Goal: Information Seeking & Learning: Find specific fact

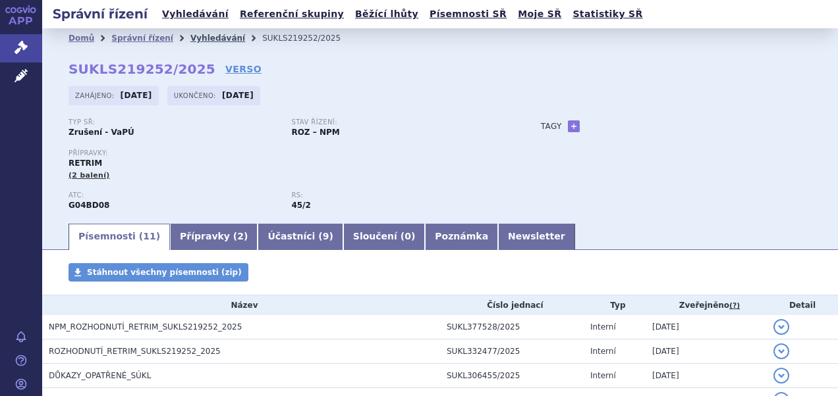
click at [191, 40] on link "Vyhledávání" at bounding box center [217, 38] width 55 height 9
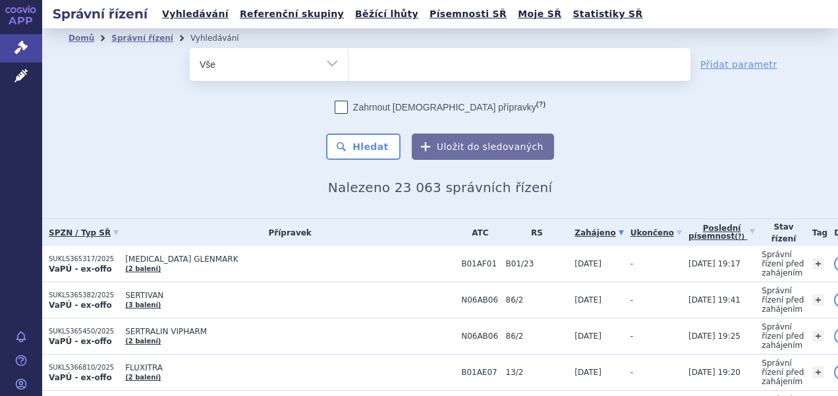
click at [379, 62] on ul at bounding box center [519, 62] width 342 height 28
click at [348, 62] on select at bounding box center [348, 63] width 1 height 33
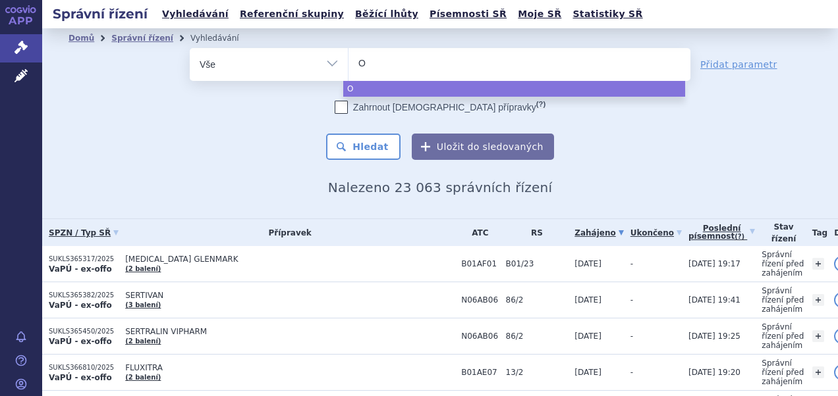
type input "Ob"
type input "Obg"
type input "Obge"
type input "Obgems"
type input "Obgemsa"
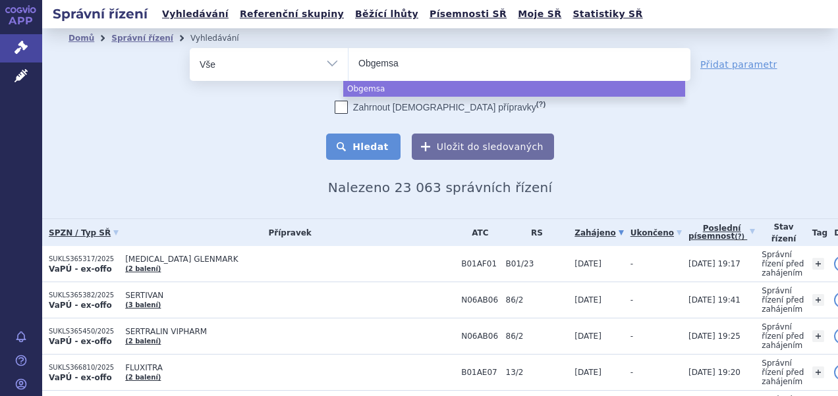
select select "Obgemsa"
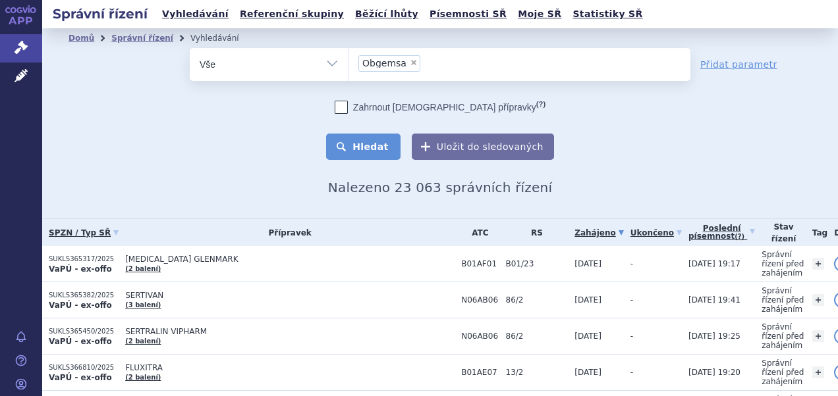
click at [356, 142] on button "Hledat" at bounding box center [363, 147] width 74 height 26
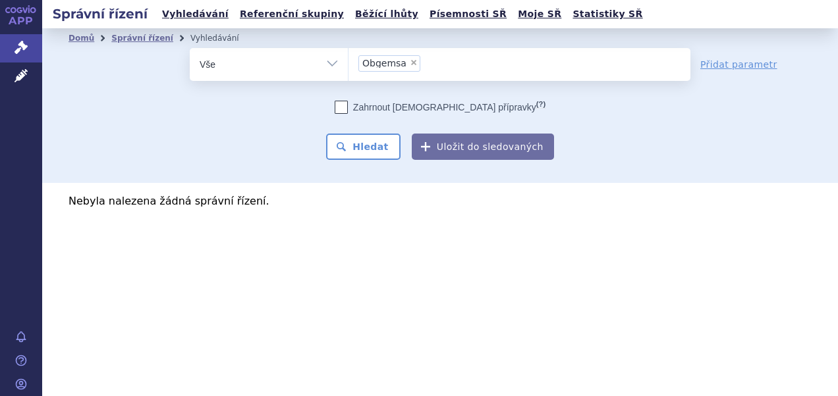
click at [411, 59] on span "×" at bounding box center [414, 63] width 8 height 8
click at [348, 59] on select "Obgemsa" at bounding box center [348, 63] width 1 height 33
select select
paste input "OBGEMSA"
type input "OBGEMSA"
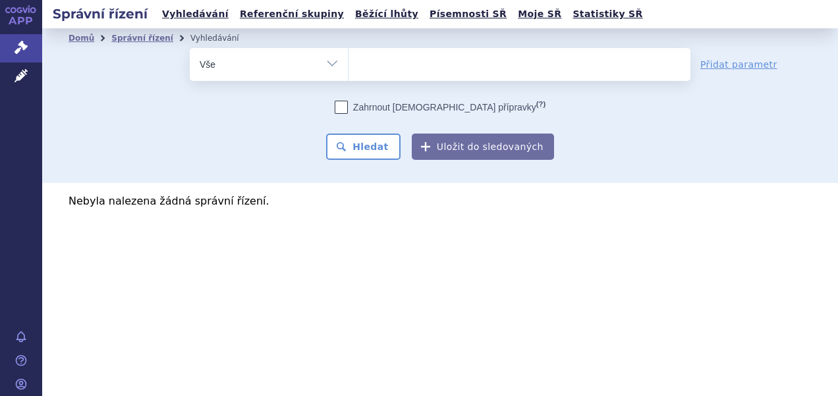
select select "OBGEMSA"
click at [377, 145] on button "Hledat" at bounding box center [363, 147] width 74 height 26
